Goal: Task Accomplishment & Management: Use online tool/utility

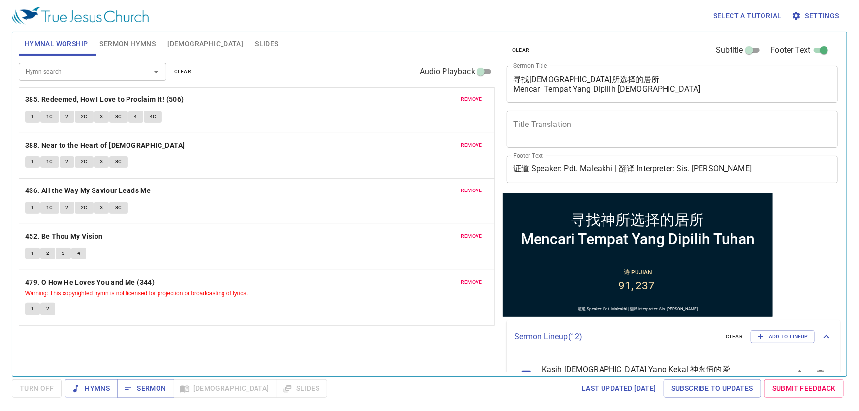
click at [219, 344] on div "Hymn search Hymn search clear Audio Playback remove 385. Redeemed, How I Love t…" at bounding box center [257, 212] width 476 height 312
click at [249, 35] on button "Slides" at bounding box center [266, 44] width 35 height 24
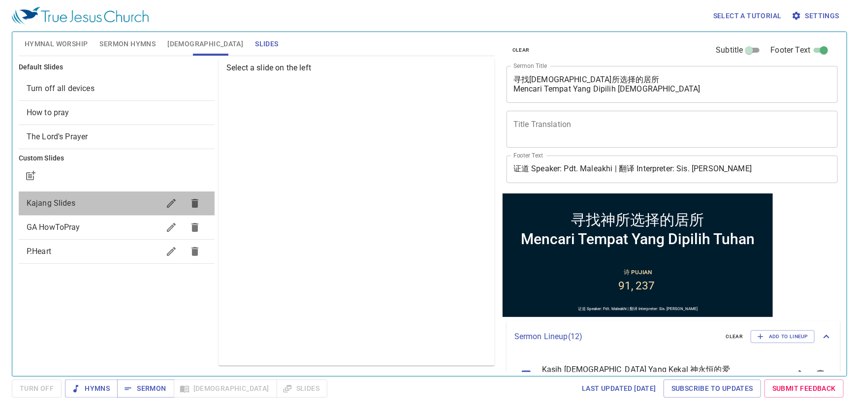
click at [63, 206] on span "Kajang Slides" at bounding box center [51, 202] width 49 height 9
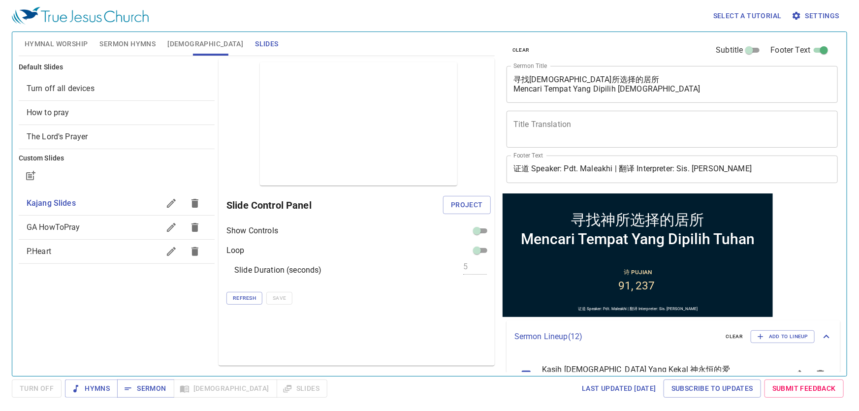
click at [476, 211] on button "Project" at bounding box center [467, 205] width 48 height 18
click at [124, 327] on div "Default Slides Turn off all devices How to pray The Lord's Prayer Custom Slides…" at bounding box center [117, 212] width 200 height 312
click at [470, 390] on div "Last updated 7/2/2025 Subscribe to Updates Submit Feedback" at bounding box center [589, 389] width 516 height 18
click at [557, 87] on textarea "寻找神所选择的居所 Mencari Tempat Yang Dipilih Tuhan" at bounding box center [672, 84] width 318 height 19
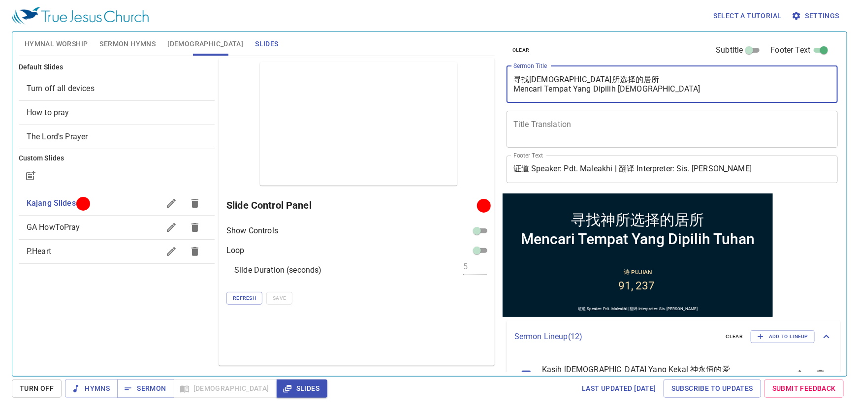
click at [557, 87] on textarea "寻找神所选择的居所 Mencari Tempat Yang Dipilih Tuhan" at bounding box center [672, 84] width 318 height 19
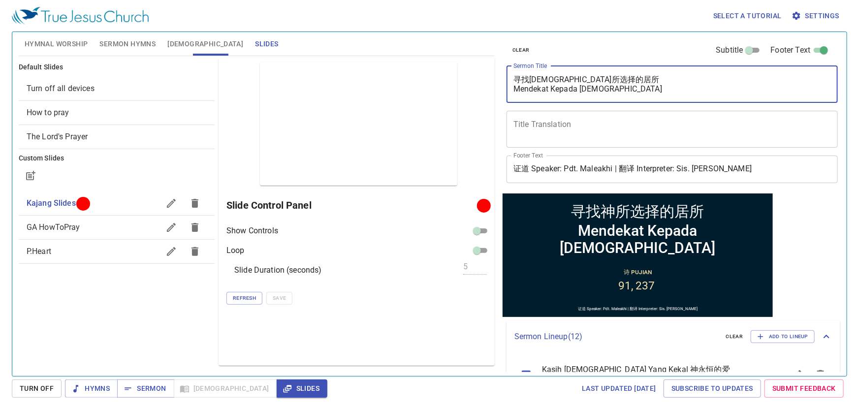
type textarea "寻找神所选择的居所 Mendekat Kepada Tuhan"
click at [55, 49] on span "Hymnal Worship" at bounding box center [57, 44] width 64 height 12
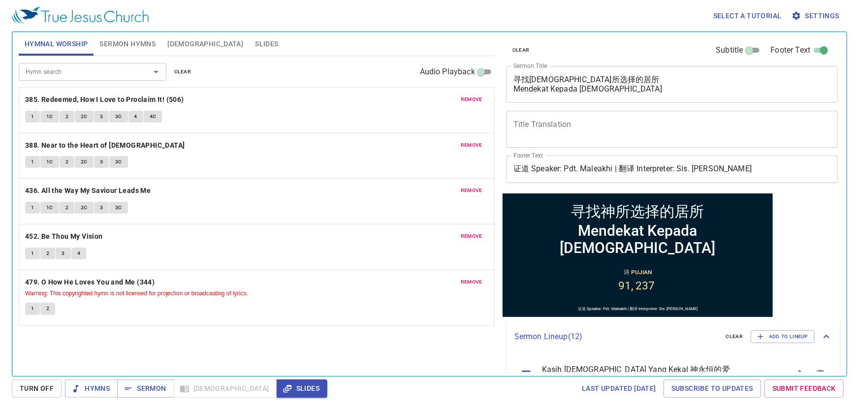
click at [474, 100] on span "remove" at bounding box center [472, 99] width 22 height 9
click at [474, 141] on span "remove" at bounding box center [472, 145] width 22 height 9
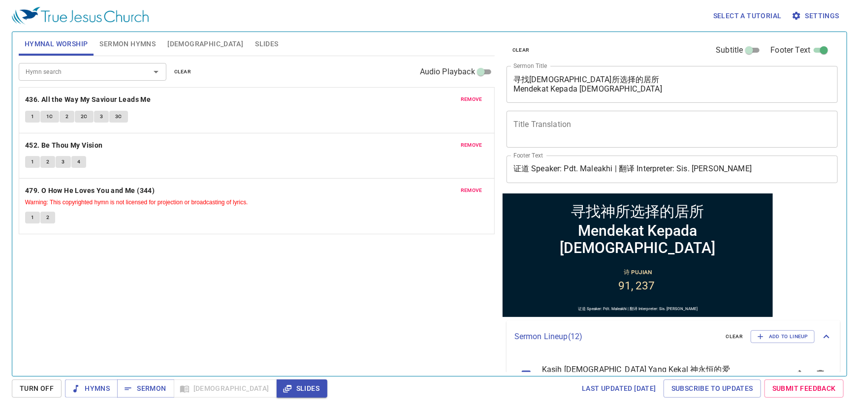
click at [474, 100] on span "remove" at bounding box center [472, 99] width 22 height 9
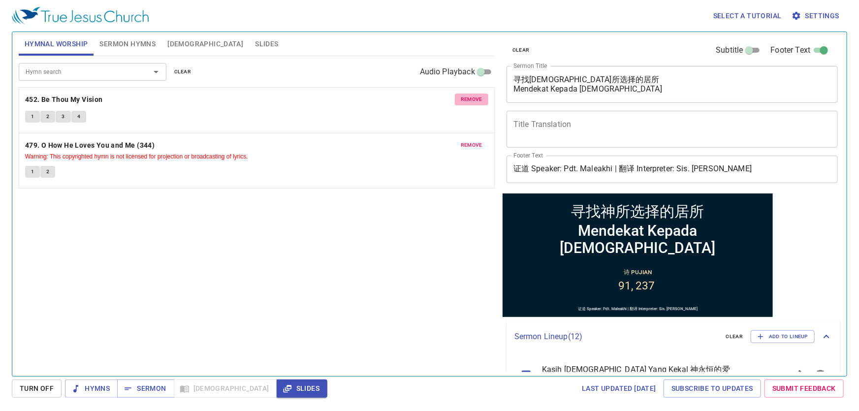
click at [474, 100] on span "remove" at bounding box center [472, 99] width 22 height 9
click at [474, 141] on span "remove" at bounding box center [472, 145] width 22 height 9
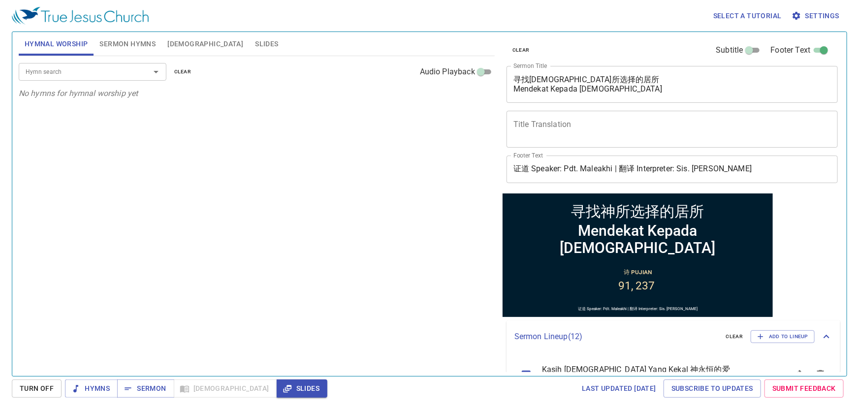
click at [107, 45] on span "Sermon Hymns" at bounding box center [127, 44] width 56 height 12
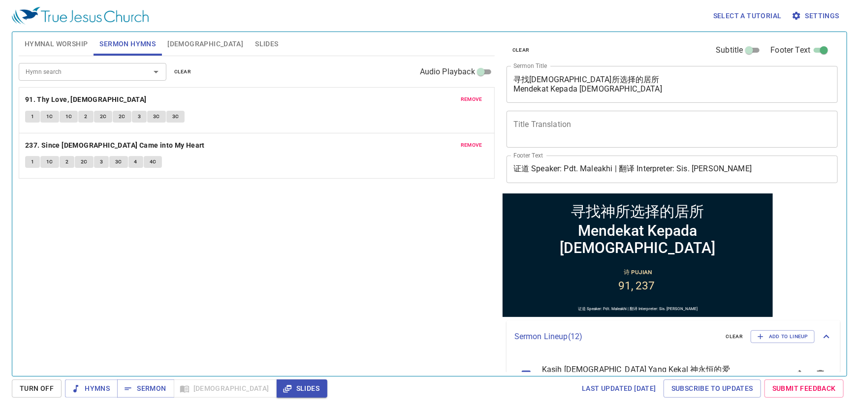
click at [88, 70] on input "Hymn search" at bounding box center [78, 71] width 113 height 11
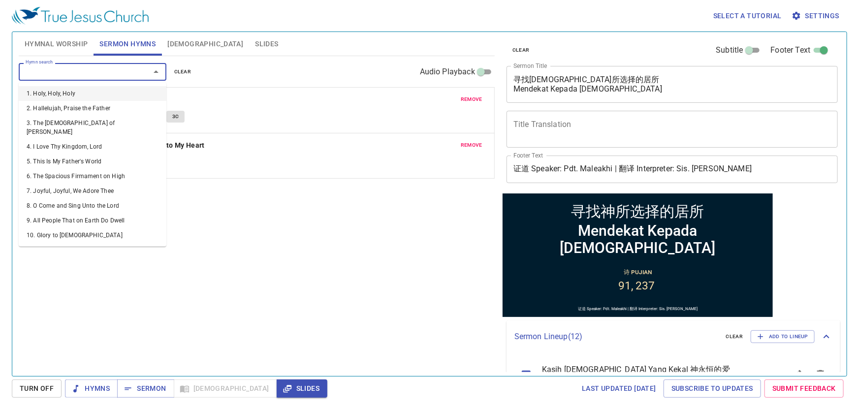
click at [467, 94] on button "remove" at bounding box center [471, 100] width 33 height 12
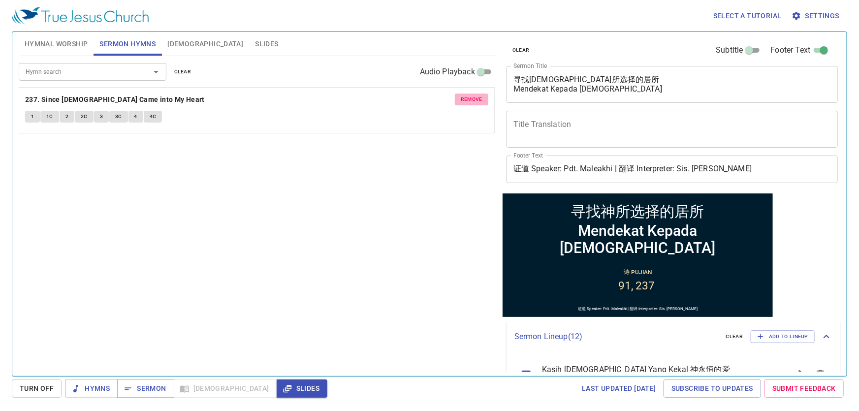
click at [467, 94] on button "remove" at bounding box center [471, 100] width 33 height 12
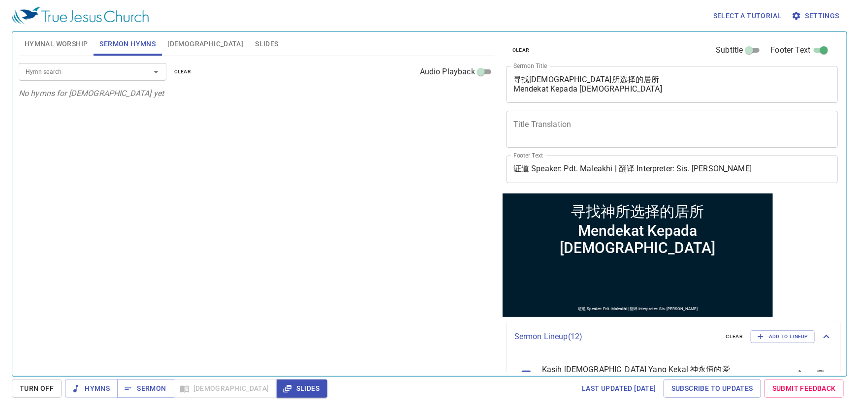
click at [53, 79] on div "Hymn search" at bounding box center [93, 71] width 148 height 17
click at [52, 78] on div "Hymn search" at bounding box center [93, 71] width 148 height 17
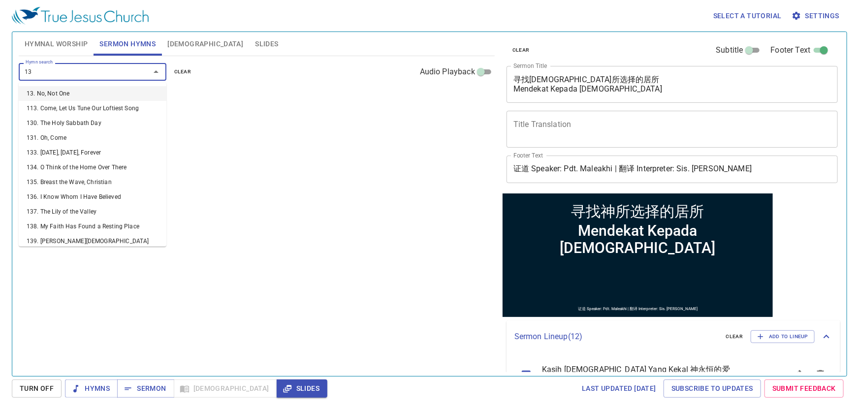
type input "130"
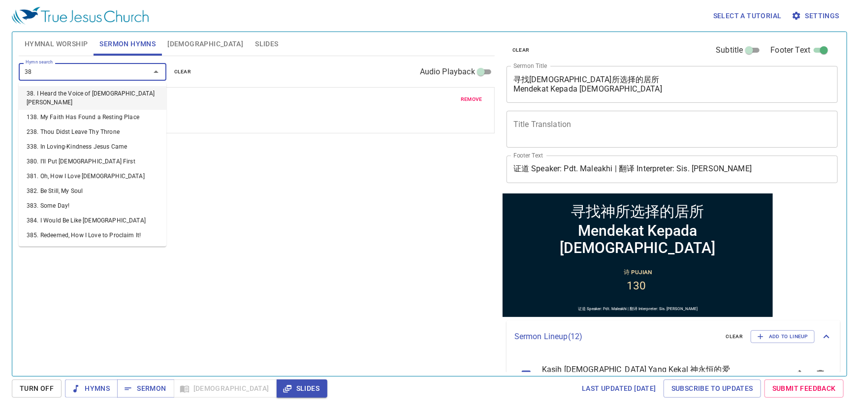
type input "389"
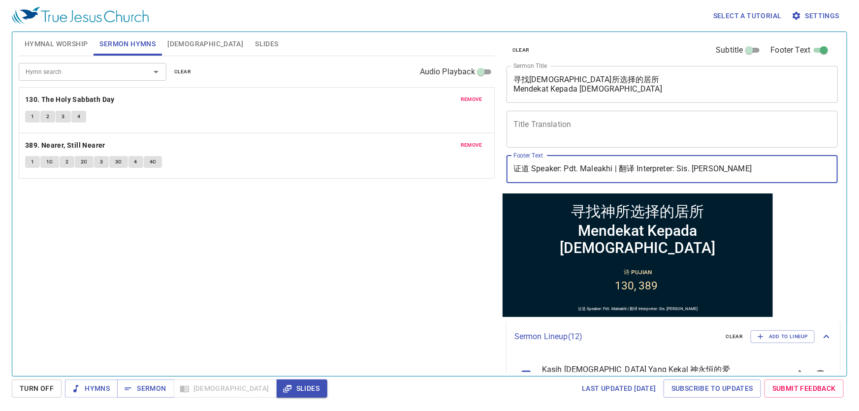
drag, startPoint x: 696, startPoint y: 166, endPoint x: 751, endPoint y: 171, distance: 54.8
click at [751, 171] on input "证道 Speaker: Pdt. Maleakhi | 翻译 Interpreter: Sis. Mei Yi" at bounding box center [672, 170] width 331 height 28
type input "证道 Speaker: Pdt. Maleakhi | 翻译 Interpreter: Sis. Stella"
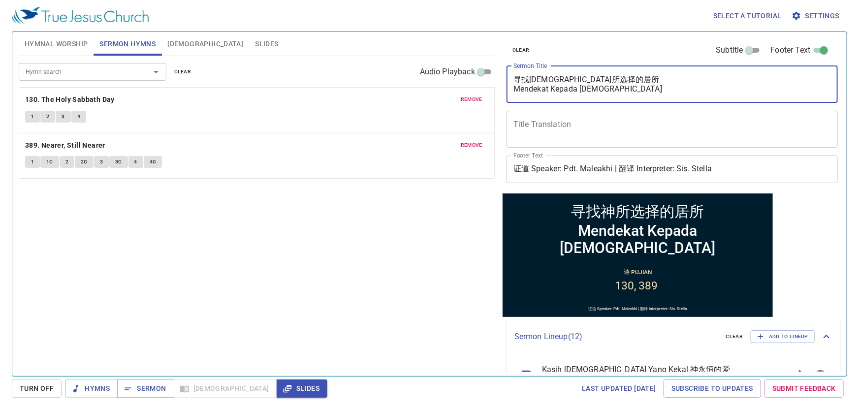
click at [545, 75] on textarea "寻找神所选择的居所 Mendekat Kepada Tuhan" at bounding box center [672, 84] width 318 height 19
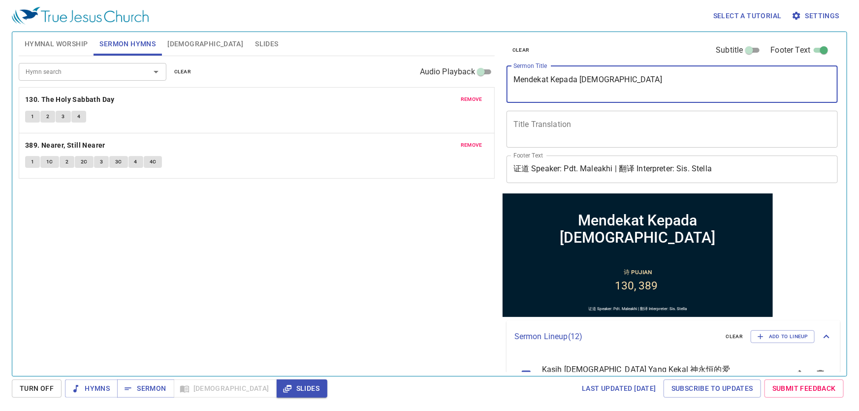
click at [185, 41] on span "Bible" at bounding box center [205, 44] width 76 height 12
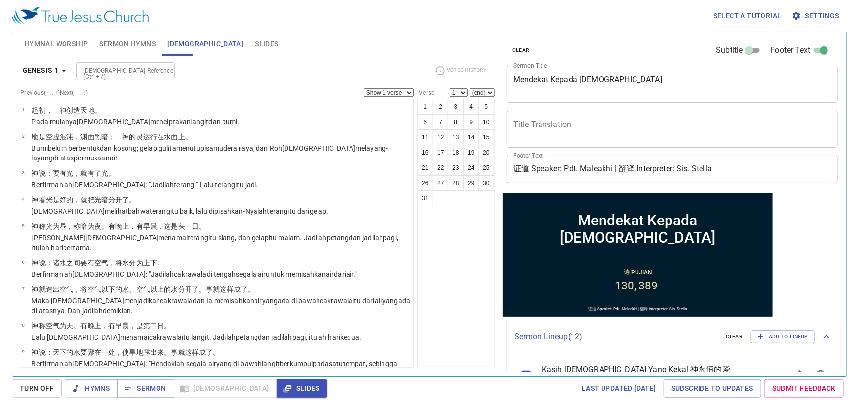
click at [49, 70] on b "Genesis 1" at bounding box center [41, 70] width 36 height 12
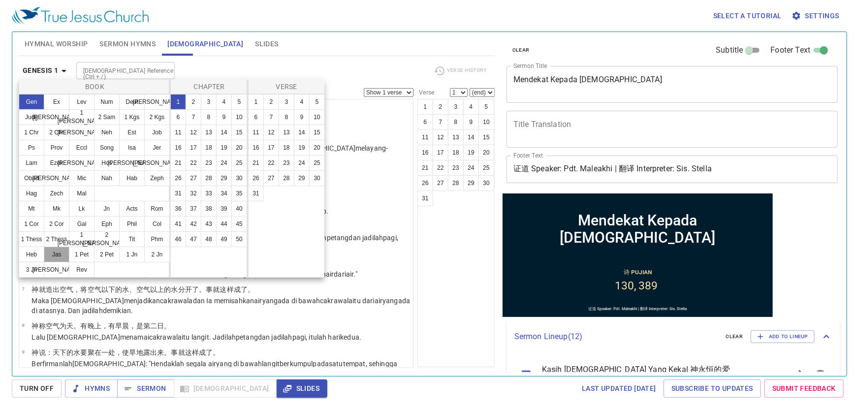
click at [53, 257] on button "Jas" at bounding box center [57, 255] width 26 height 16
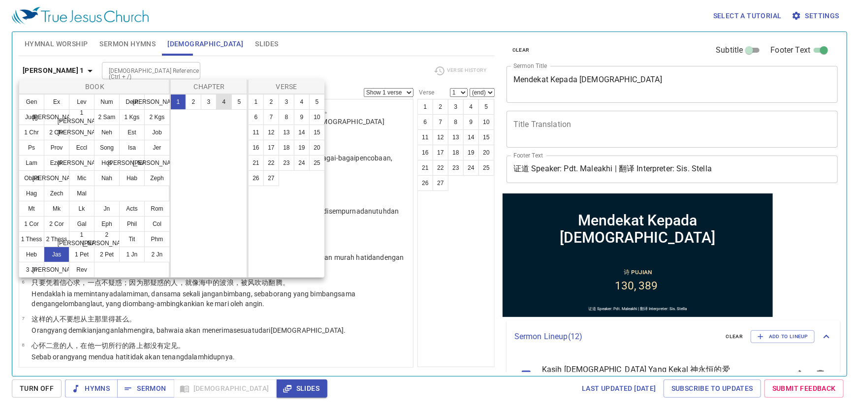
click at [222, 109] on button "4" at bounding box center [224, 102] width 16 height 16
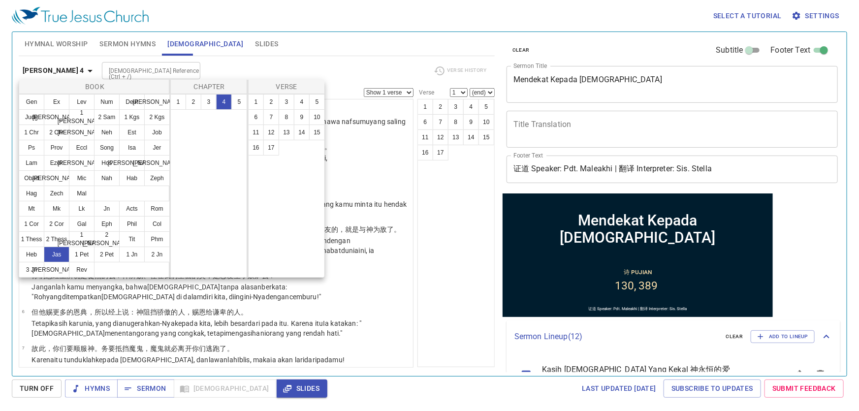
click at [262, 69] on div at bounding box center [429, 205] width 859 height 411
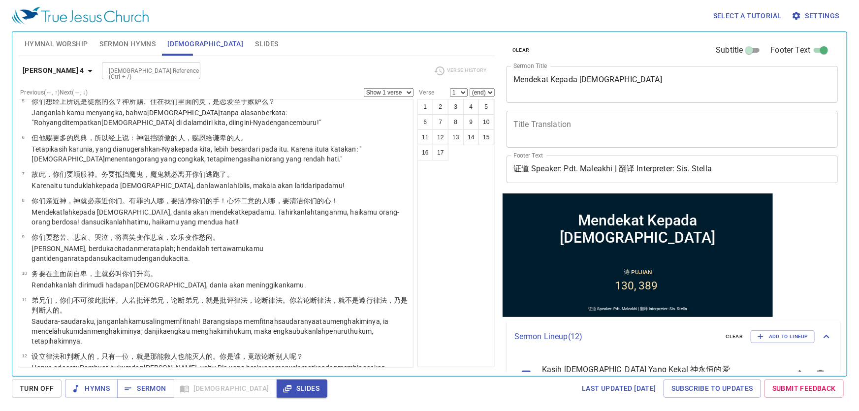
scroll to position [179, 0]
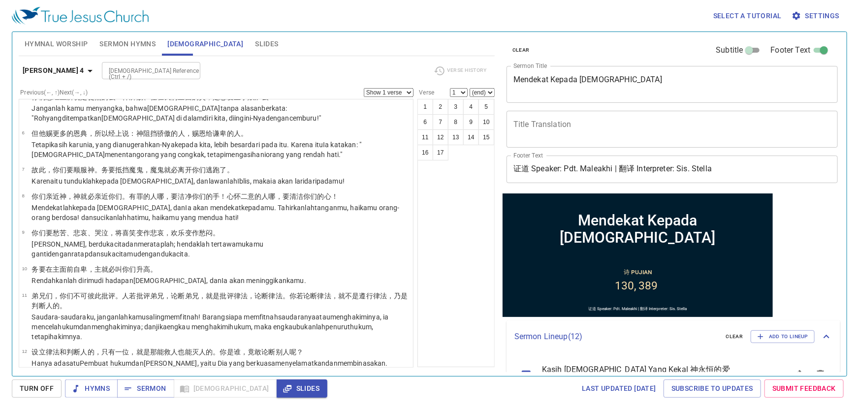
click at [512, 83] on div "Mendekat Kepada Tuhan x Sermon Title" at bounding box center [672, 84] width 331 height 37
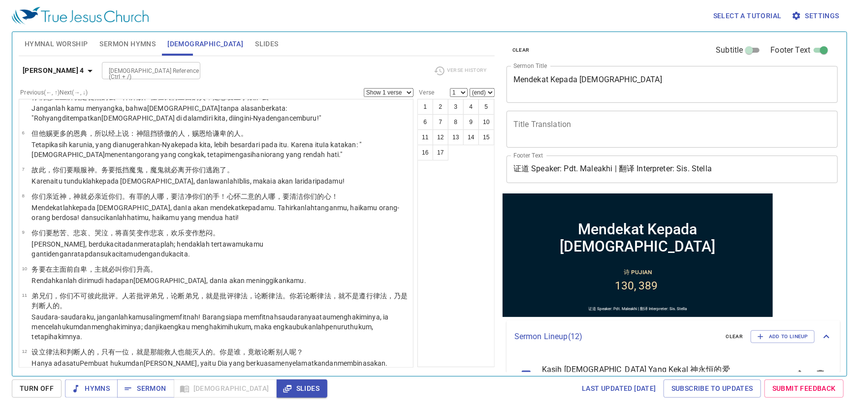
click at [556, 68] on div "Mendekat Kepada Tuhan x Sermon Title" at bounding box center [672, 84] width 331 height 37
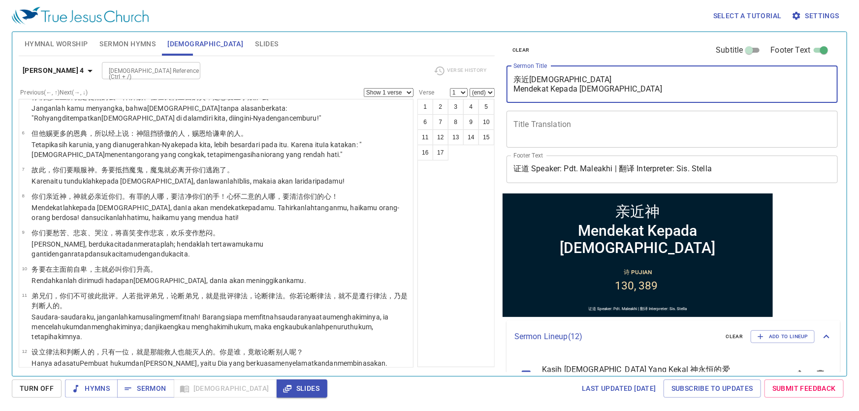
type textarea "亲近[DEMOGRAPHIC_DATA] Mendekat Kepada [DEMOGRAPHIC_DATA]"
click at [446, 216] on div "1 2 3 4 5 6 7 8 9 10 11 12 13 14 15 16 17" at bounding box center [455, 233] width 77 height 268
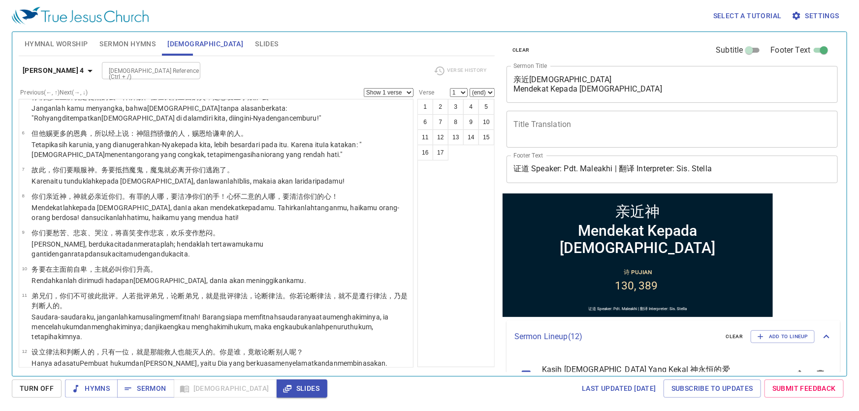
click at [255, 44] on span "Slides" at bounding box center [266, 44] width 23 height 12
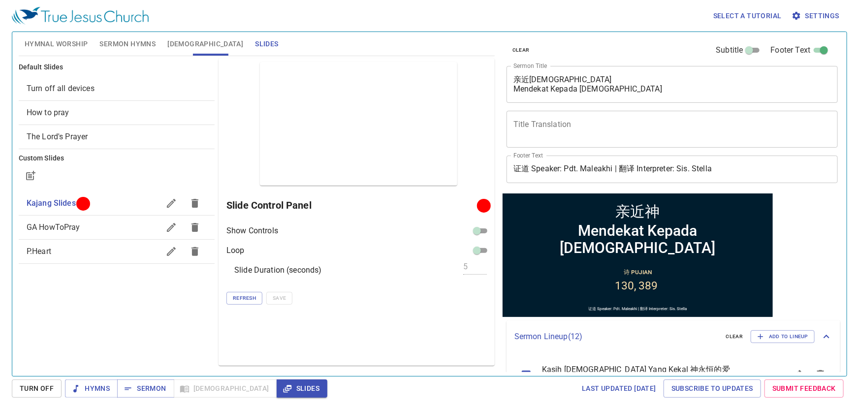
click at [135, 48] on span "Sermon Hymns" at bounding box center [127, 44] width 56 height 12
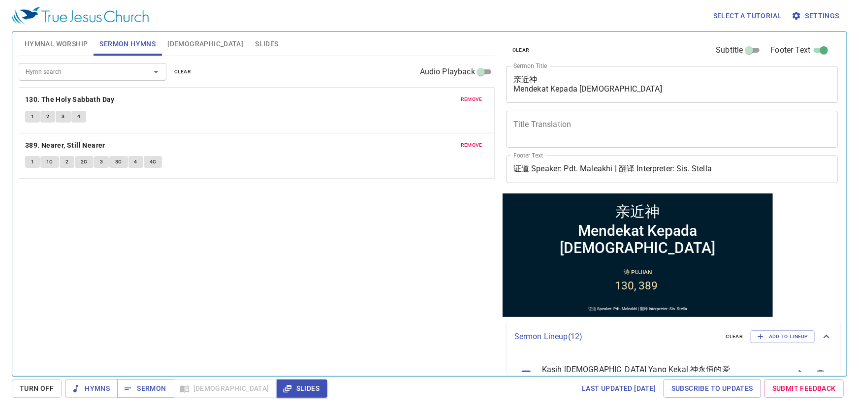
click at [63, 31] on div "Select a tutorial Settings" at bounding box center [428, 16] width 832 height 32
click at [56, 43] on span "Hymnal Worship" at bounding box center [57, 44] width 64 height 12
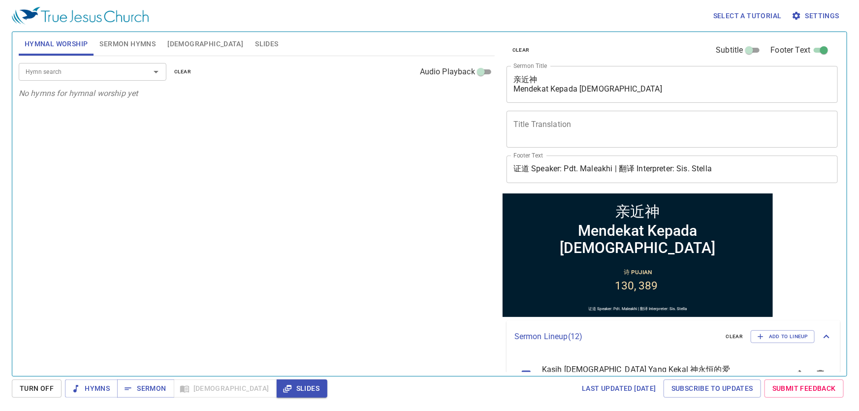
click at [112, 40] on span "Sermon Hymns" at bounding box center [127, 44] width 56 height 12
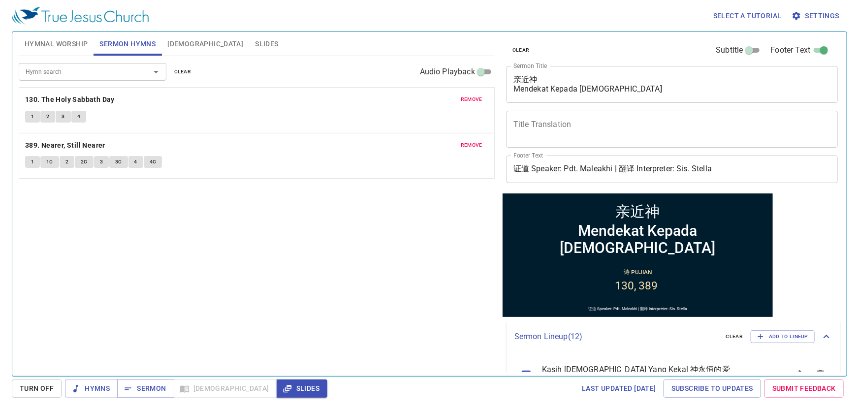
click at [66, 54] on button "Hymnal Worship" at bounding box center [56, 44] width 75 height 24
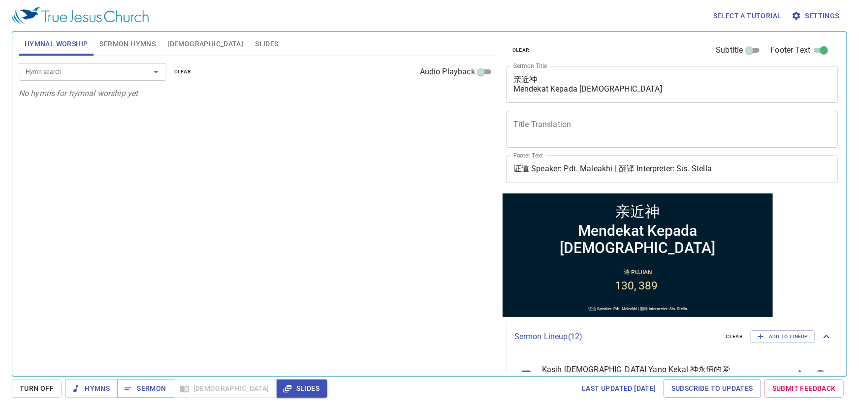
click at [327, 166] on div "Hymn search Hymn search clear Audio Playback No hymns for hymnal worship yet" at bounding box center [257, 212] width 476 height 312
click at [159, 312] on div "Hymn search Hymn search clear Audio Playback No hymns for hymnal worship yet" at bounding box center [257, 212] width 476 height 312
click at [186, 205] on div "Hymn search Hymn search clear Audio Playback No hymns for hymnal worship yet" at bounding box center [257, 212] width 476 height 312
click at [87, 75] on input "Hymn search" at bounding box center [78, 71] width 113 height 11
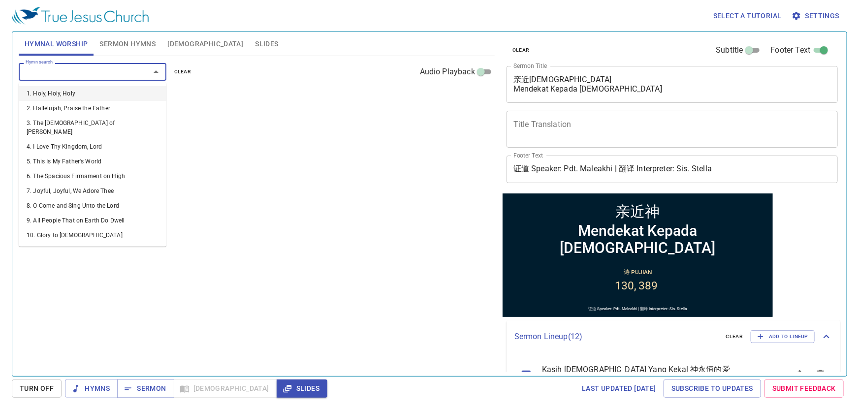
type input "6"
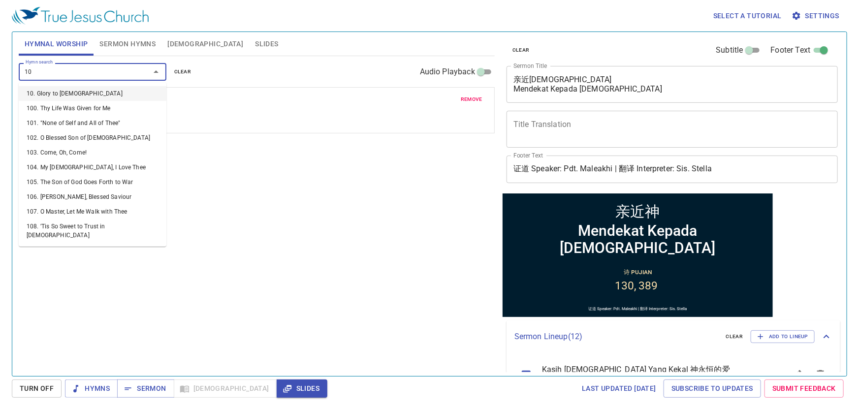
type input "104"
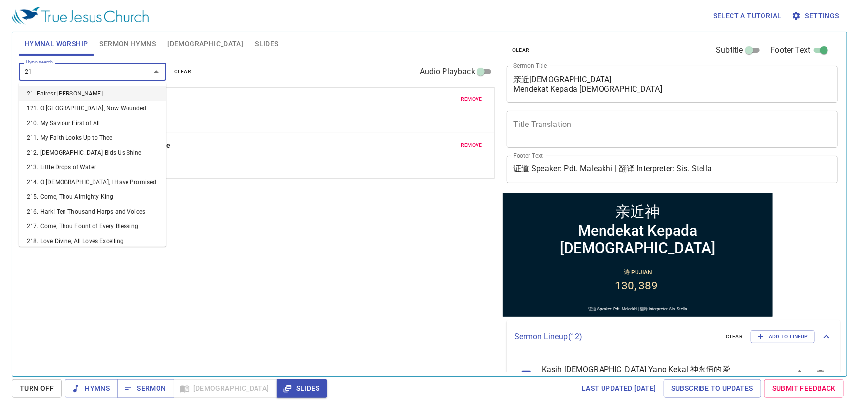
type input "214"
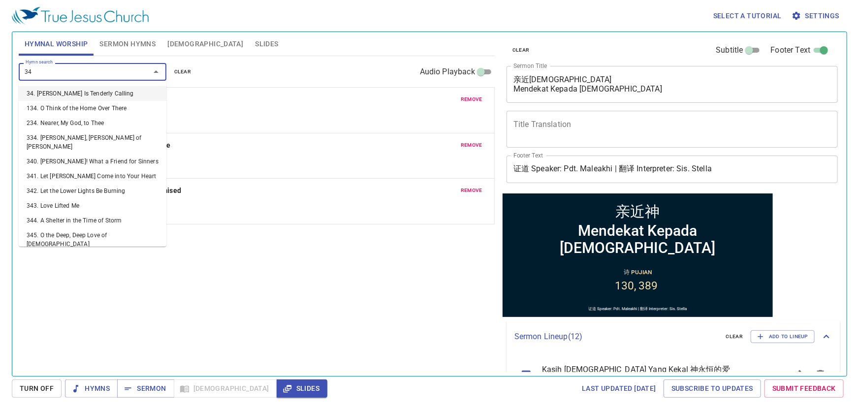
type input "345"
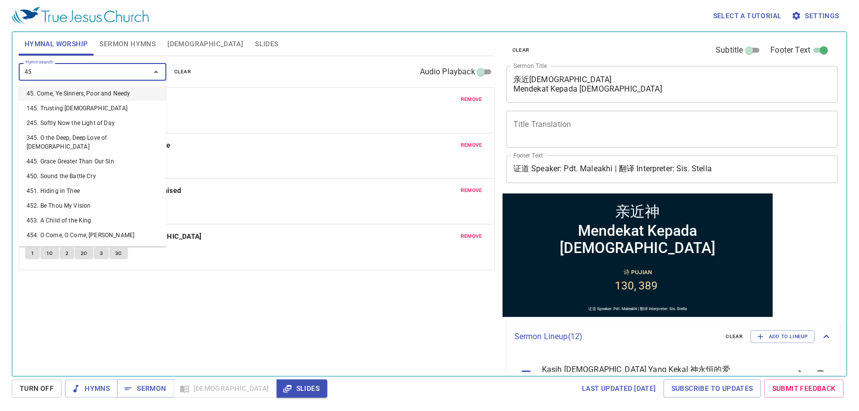
type input "452"
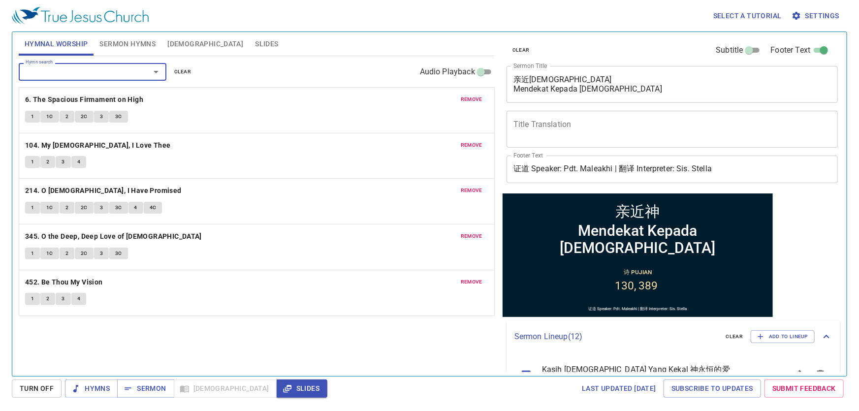
click at [222, 349] on div "Hymn search Hymn search clear Audio Playback remove 6. The Spacious Firmament o…" at bounding box center [257, 212] width 476 height 312
click at [128, 40] on span "Sermon Hymns" at bounding box center [127, 44] width 56 height 12
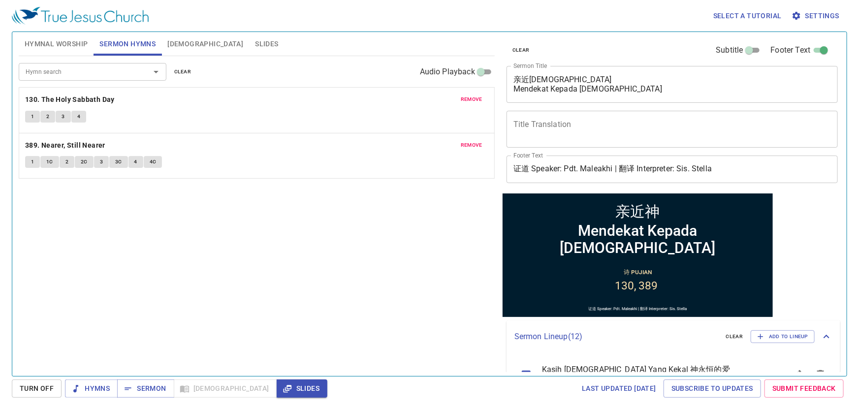
click at [68, 46] on span "Hymnal Worship" at bounding box center [57, 44] width 64 height 12
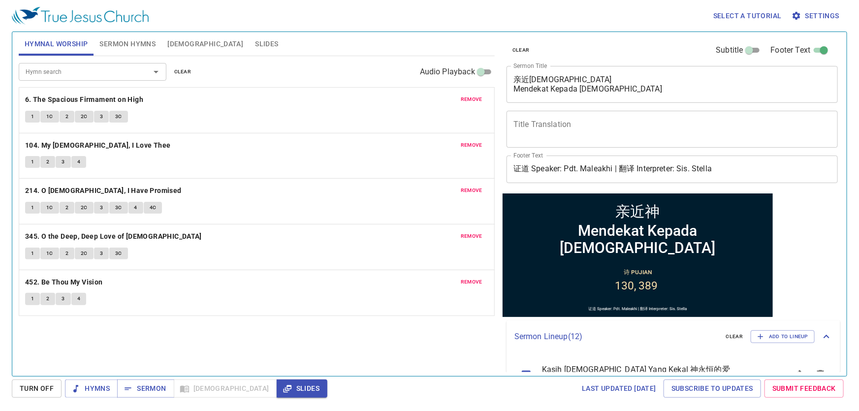
click at [241, 335] on div "Hymn search Hymn search clear Audio Playback remove 6. The Spacious Firmament o…" at bounding box center [257, 212] width 476 height 312
click at [169, 350] on div "Hymn search Hymn search clear Audio Playback remove 6. The Spacious Firmament o…" at bounding box center [257, 212] width 476 height 312
click at [376, 52] on div "Hymnal Worship Sermon Hymns [DEMOGRAPHIC_DATA] Slides" at bounding box center [257, 44] width 476 height 24
click at [802, 14] on span "Settings" at bounding box center [817, 16] width 46 height 12
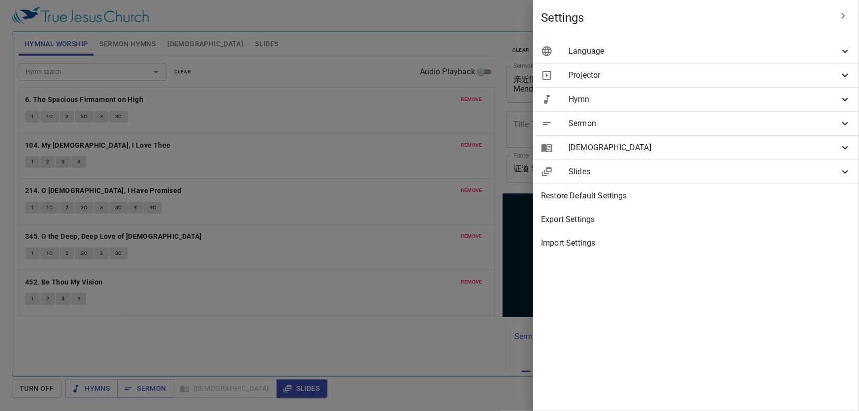
click at [691, 50] on span "Language" at bounding box center [704, 51] width 271 height 12
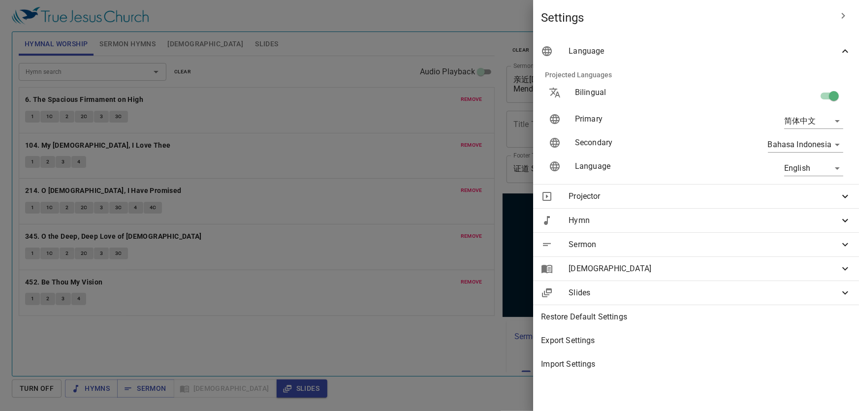
click at [820, 170] on body "Select a tutorial Settings Hymnal Worship Sermon Hymns [DEMOGRAPHIC_DATA] Slide…" at bounding box center [429, 205] width 859 height 411
click at [807, 178] on li "简体中文" at bounding box center [811, 186] width 79 height 18
type input "zh-simple"
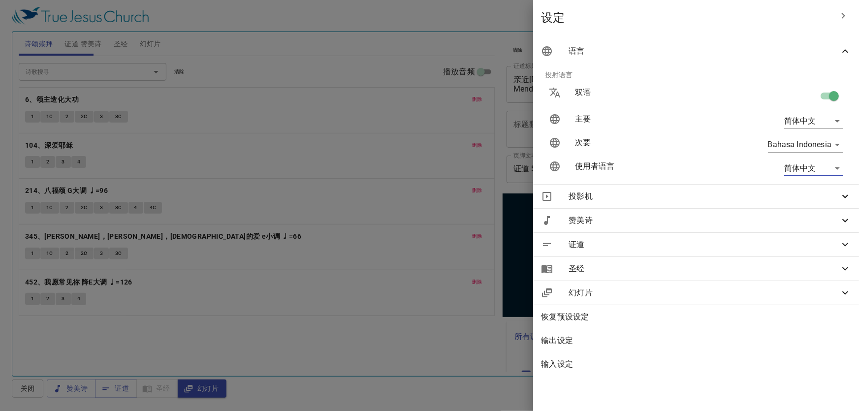
click at [839, 20] on icon "button" at bounding box center [843, 16] width 12 height 12
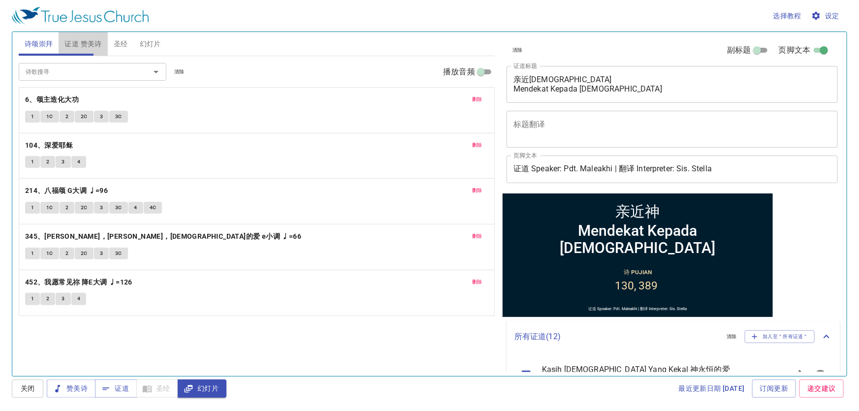
click at [68, 40] on span "证道 赞美诗" at bounding box center [82, 44] width 37 height 12
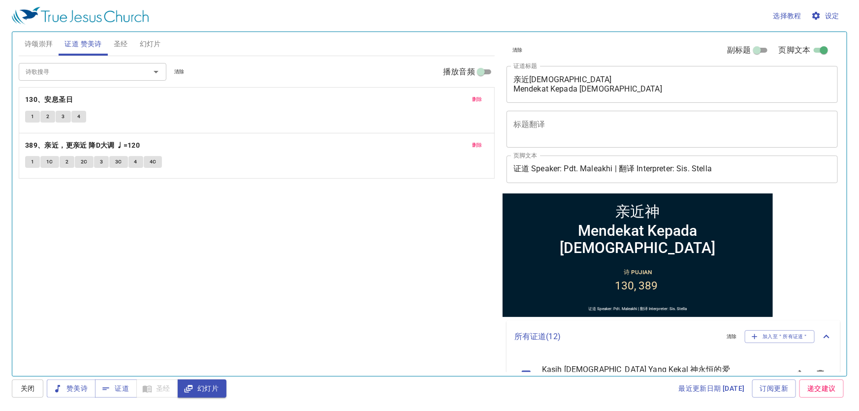
click at [40, 46] on span "诗颂崇拜" at bounding box center [39, 44] width 29 height 12
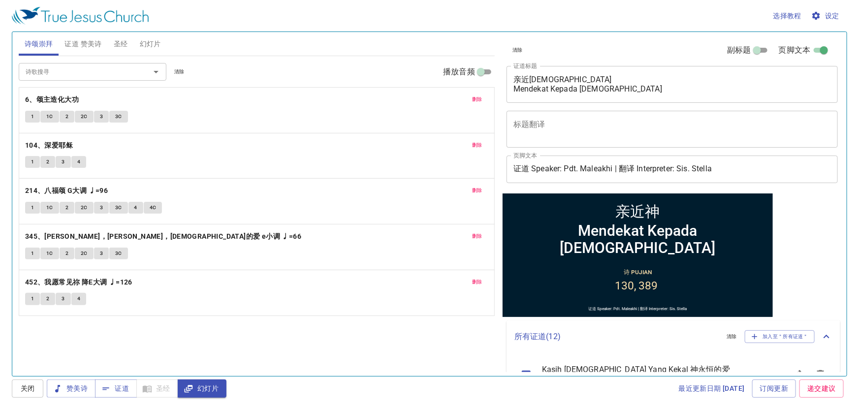
click at [477, 99] on span "删除" at bounding box center [477, 99] width 10 height 9
click at [84, 121] on button "2C" at bounding box center [84, 117] width 19 height 12
click at [101, 118] on span "3" at bounding box center [101, 116] width 3 height 9
click at [120, 113] on span "3C" at bounding box center [118, 116] width 7 height 9
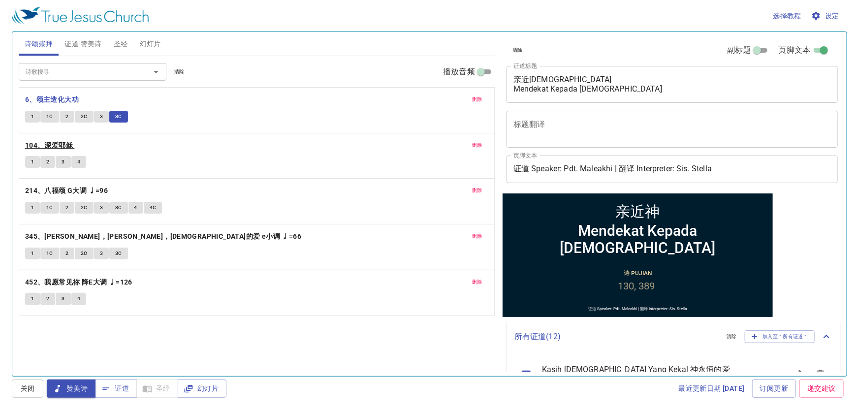
click at [59, 143] on b "104、深爱耶稣" at bounding box center [49, 145] width 48 height 12
click at [34, 162] on button "1" at bounding box center [32, 162] width 15 height 12
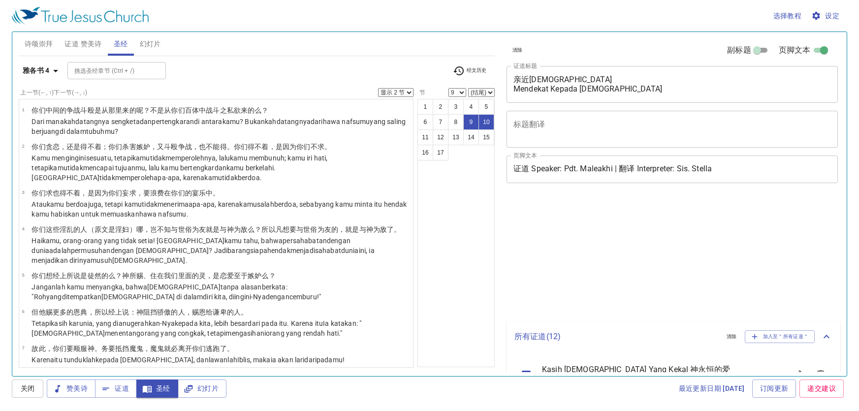
select select "2"
select select "9"
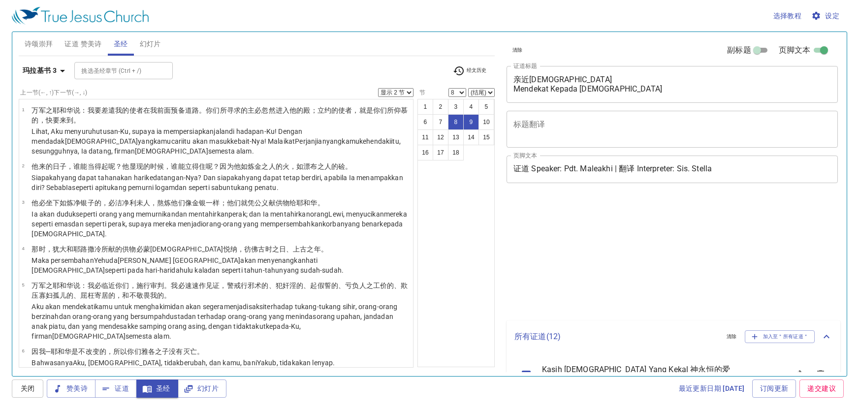
select select "2"
select select "8"
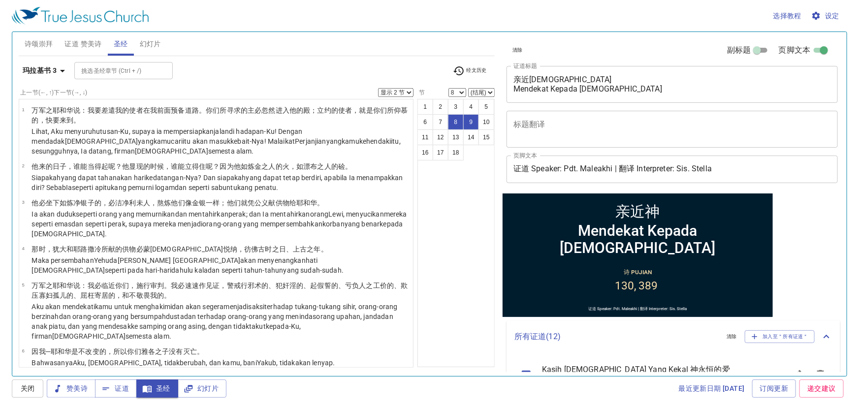
scroll to position [217, 0]
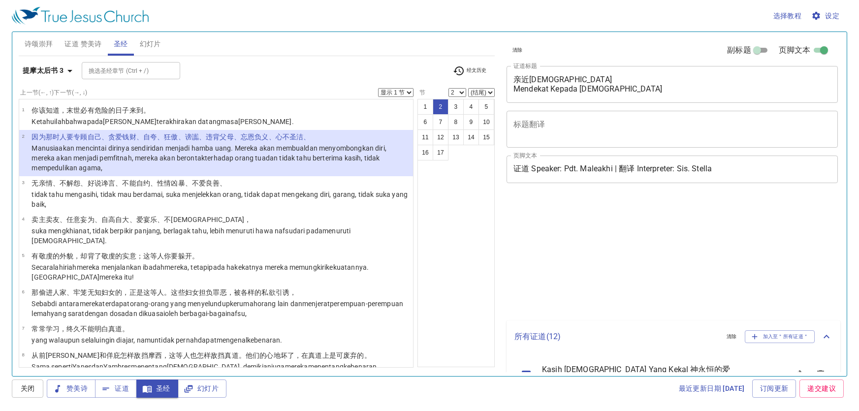
select select "2"
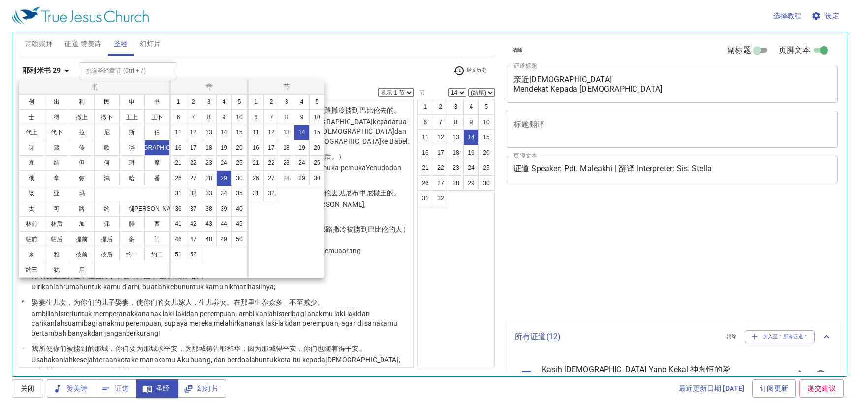
select select "14"
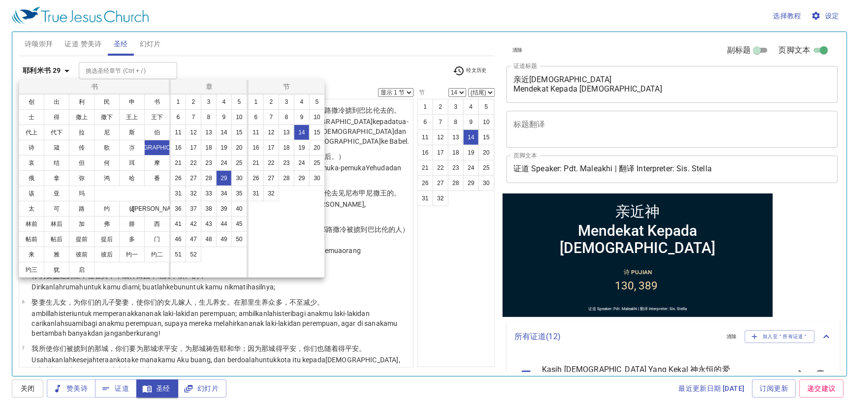
scroll to position [330, 0]
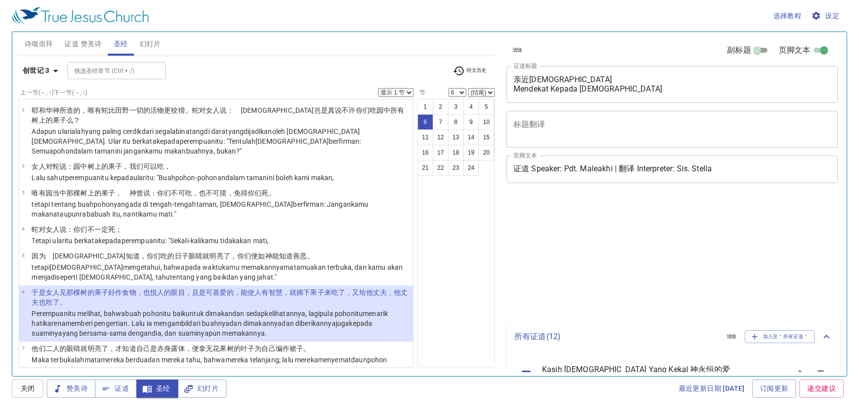
select select "6"
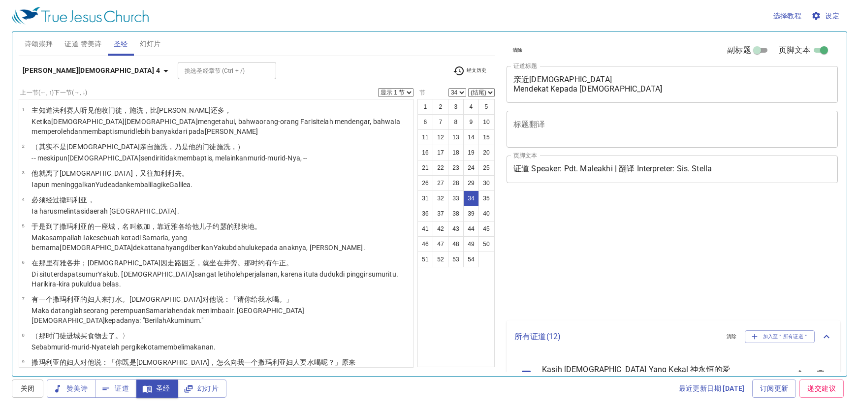
select select "34"
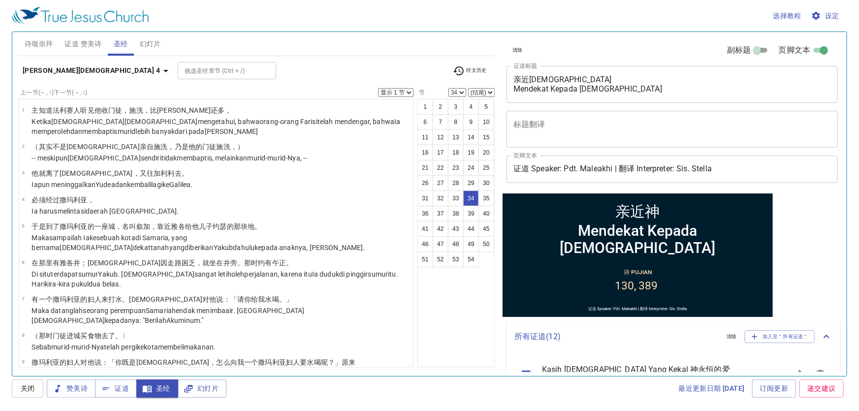
scroll to position [904, 0]
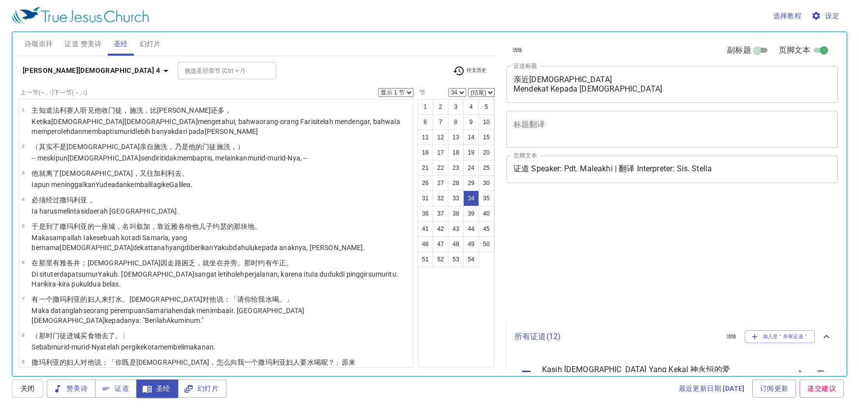
select select "34"
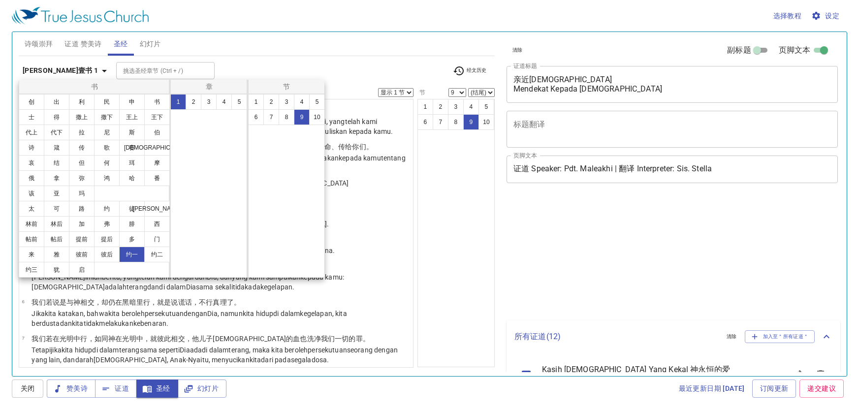
select select "9"
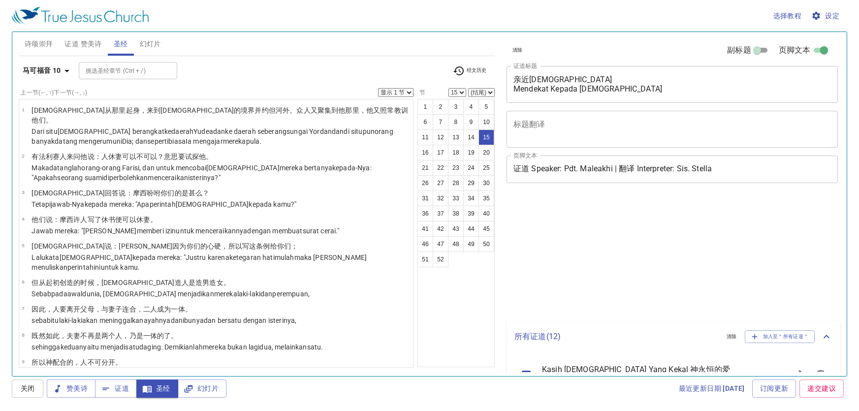
select select "15"
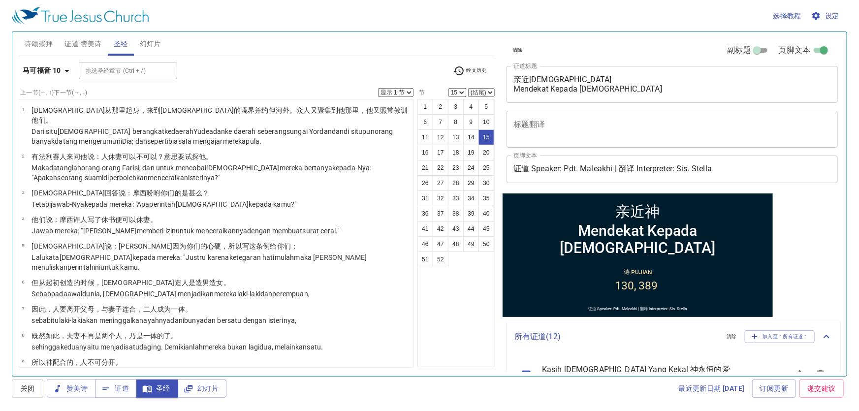
scroll to position [273, 0]
